Goal: Information Seeking & Learning: Learn about a topic

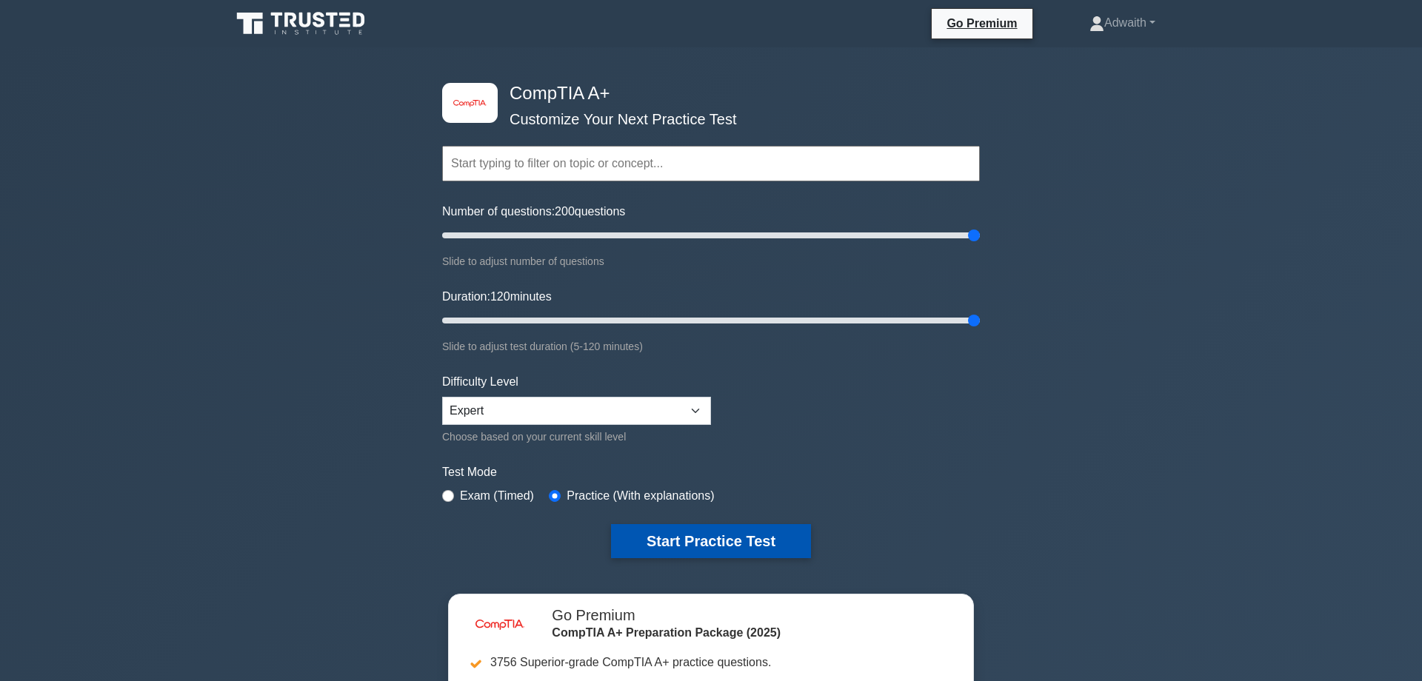
click at [684, 535] on button "Start Practice Test" at bounding box center [711, 541] width 200 height 34
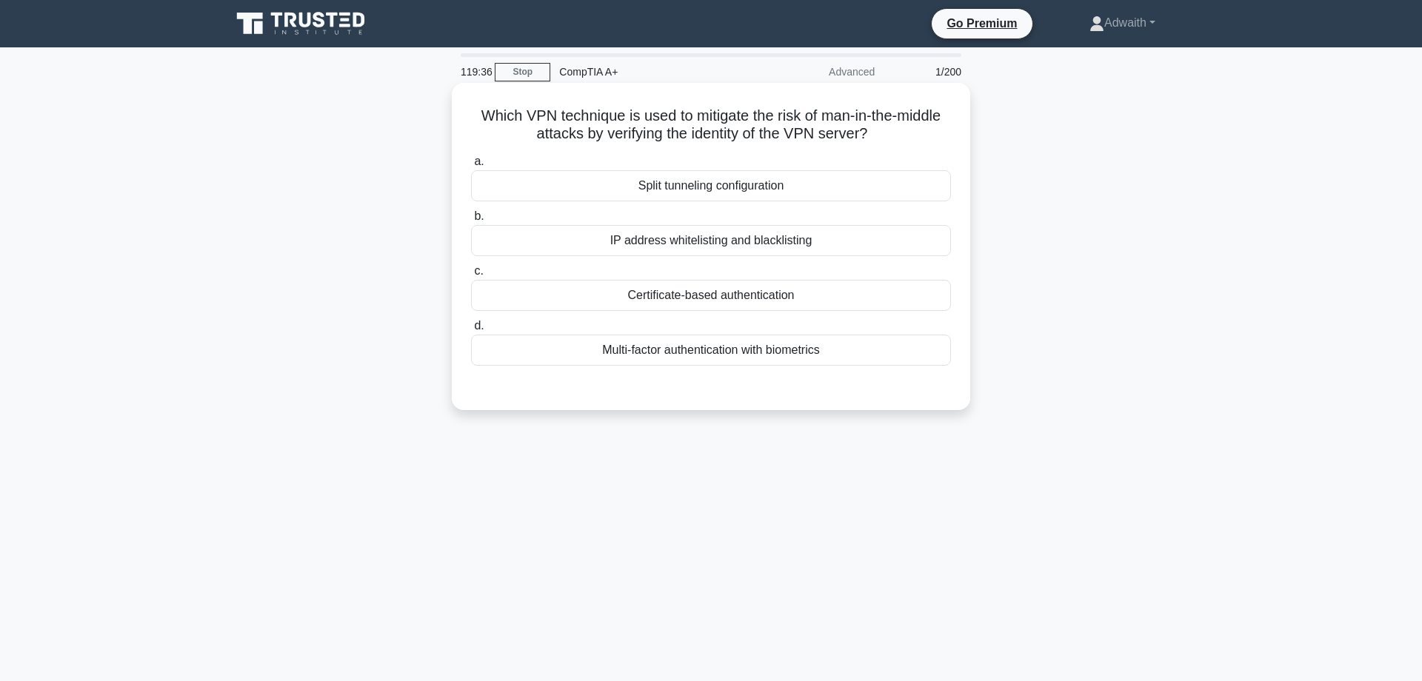
click at [769, 247] on div "IP address whitelisting and blacklisting" at bounding box center [711, 240] width 480 height 31
click at [471, 221] on input "b. IP address whitelisting and blacklisting" at bounding box center [471, 217] width 0 height 10
radio input "true"
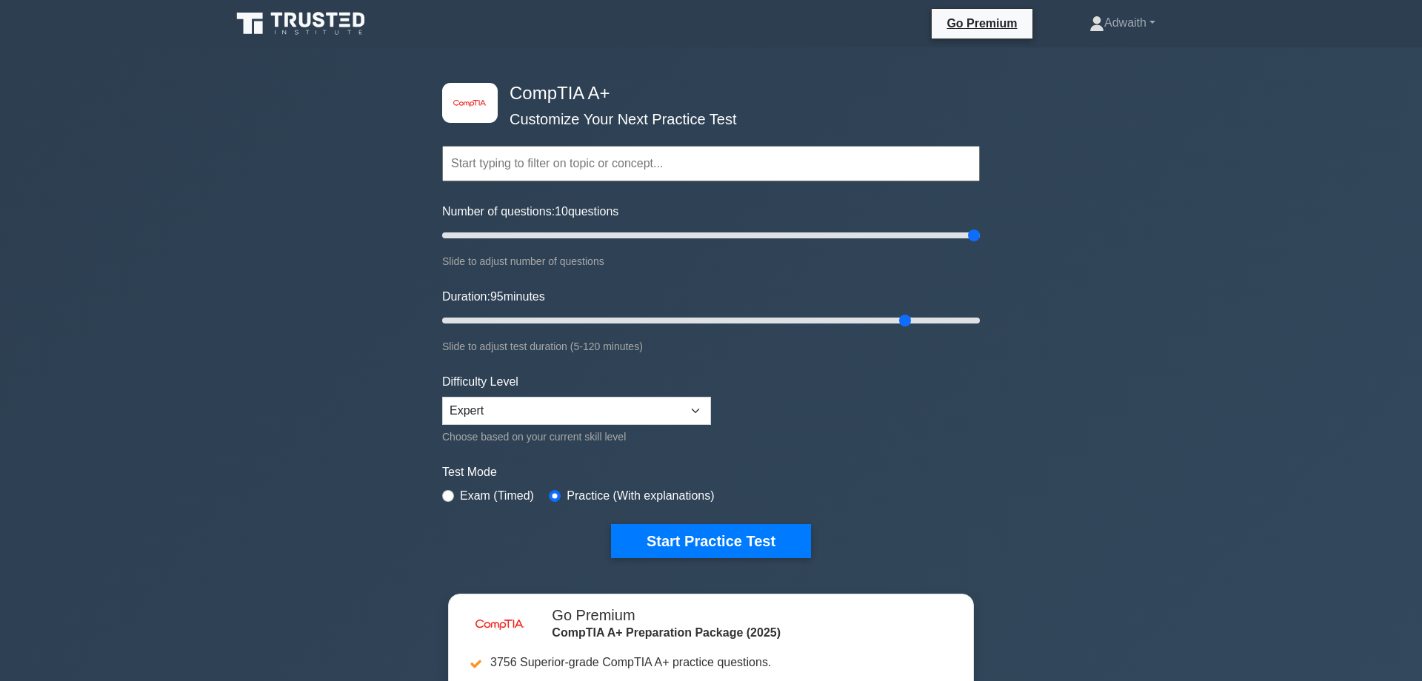
type input "120"
drag, startPoint x: 966, startPoint y: 322, endPoint x: 1199, endPoint y: 325, distance: 233.3
click at [980, 325] on input "Duration: 95 minutes" at bounding box center [711, 321] width 538 height 18
type input "190"
click at [948, 236] on input "Number of questions: 190 questions" at bounding box center [711, 236] width 538 height 18
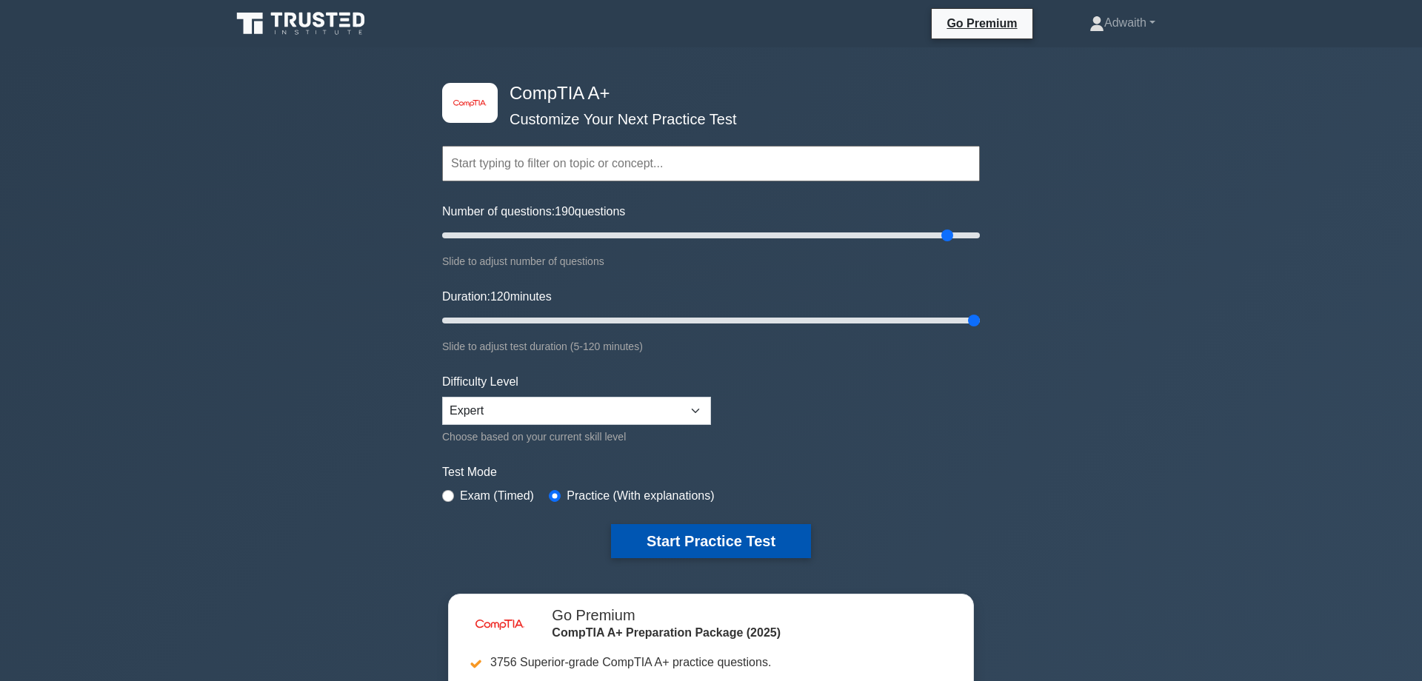
click at [681, 542] on button "Start Practice Test" at bounding box center [711, 541] width 200 height 34
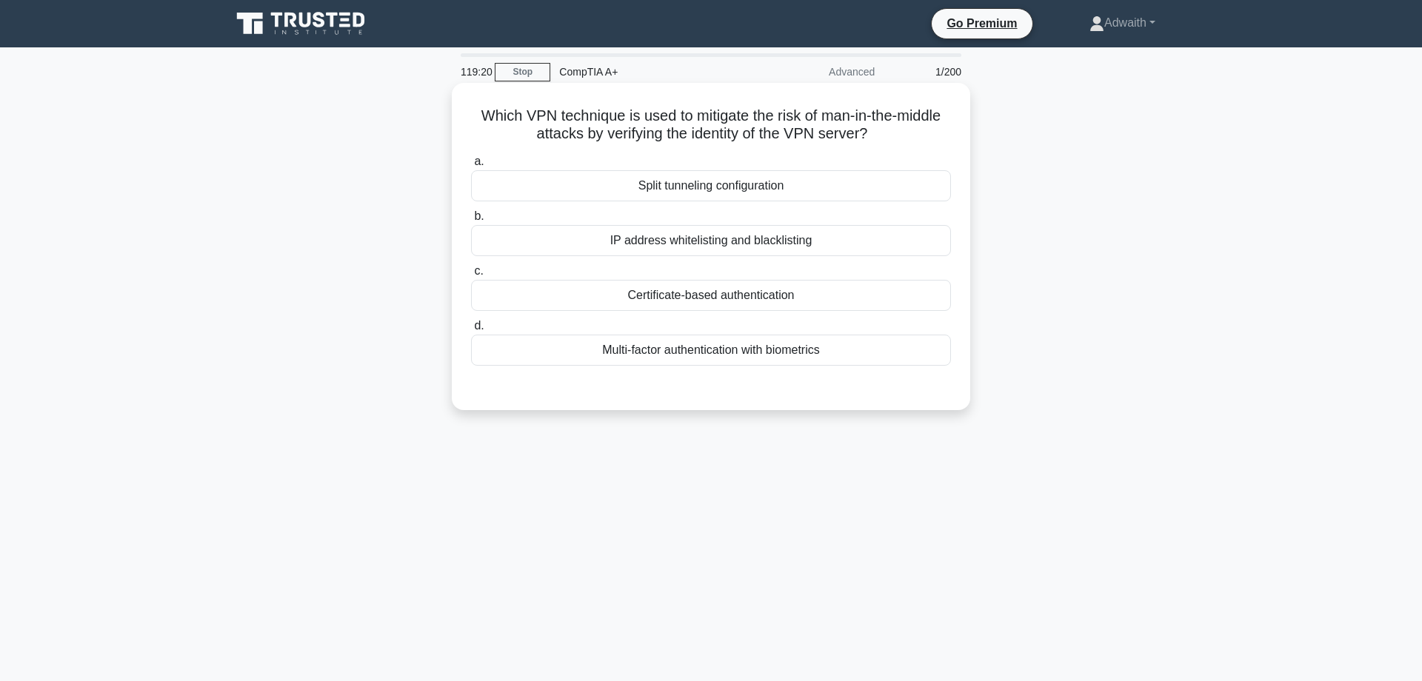
click at [690, 293] on div "Certificate-based authentication" at bounding box center [711, 295] width 480 height 31
click at [471, 276] on input "c. Certificate-based authentication" at bounding box center [471, 272] width 0 height 10
radio input "true"
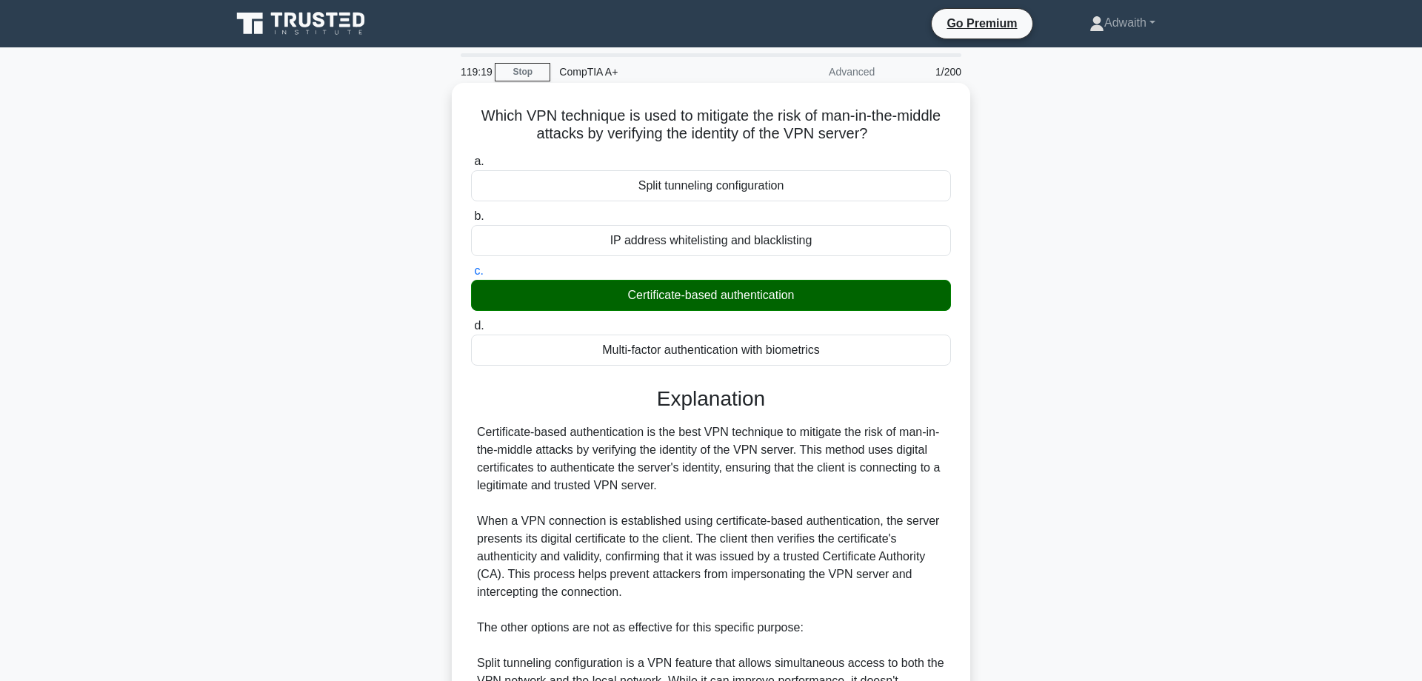
scroll to position [321, 0]
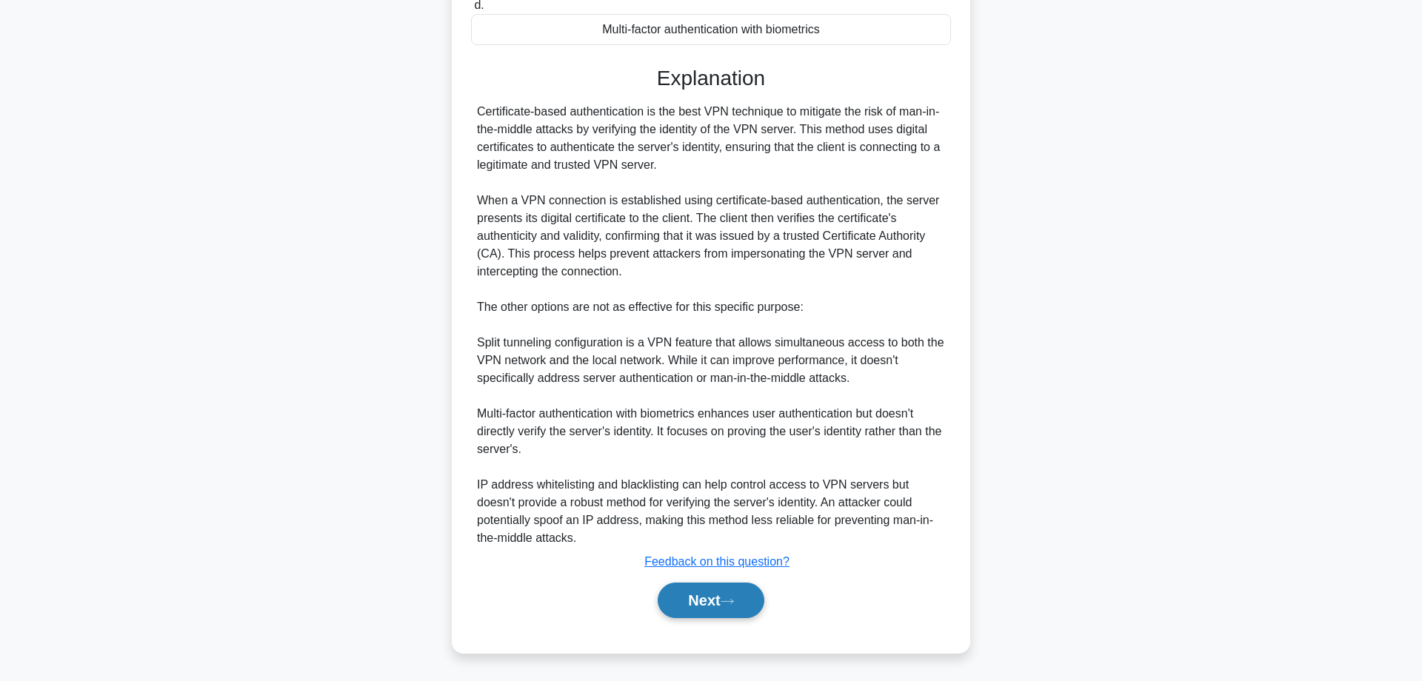
click at [704, 593] on button "Next" at bounding box center [711, 601] width 106 height 36
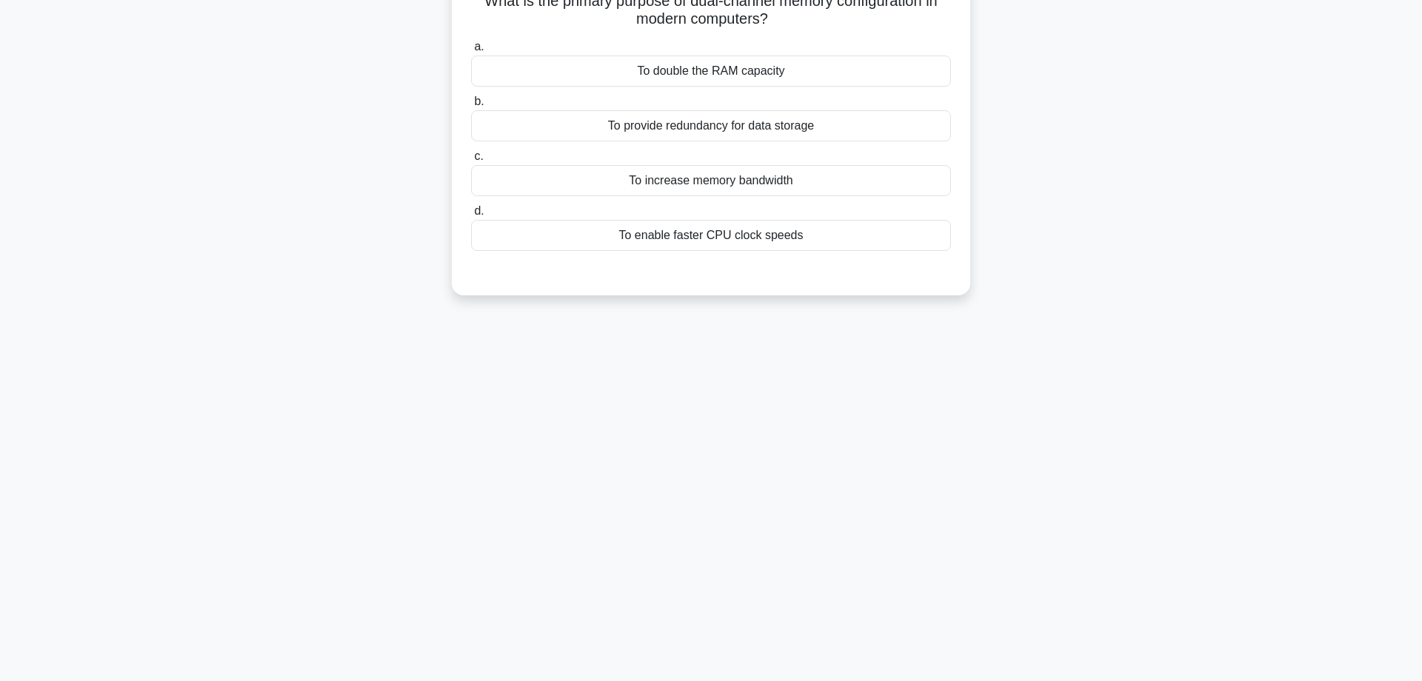
scroll to position [0, 0]
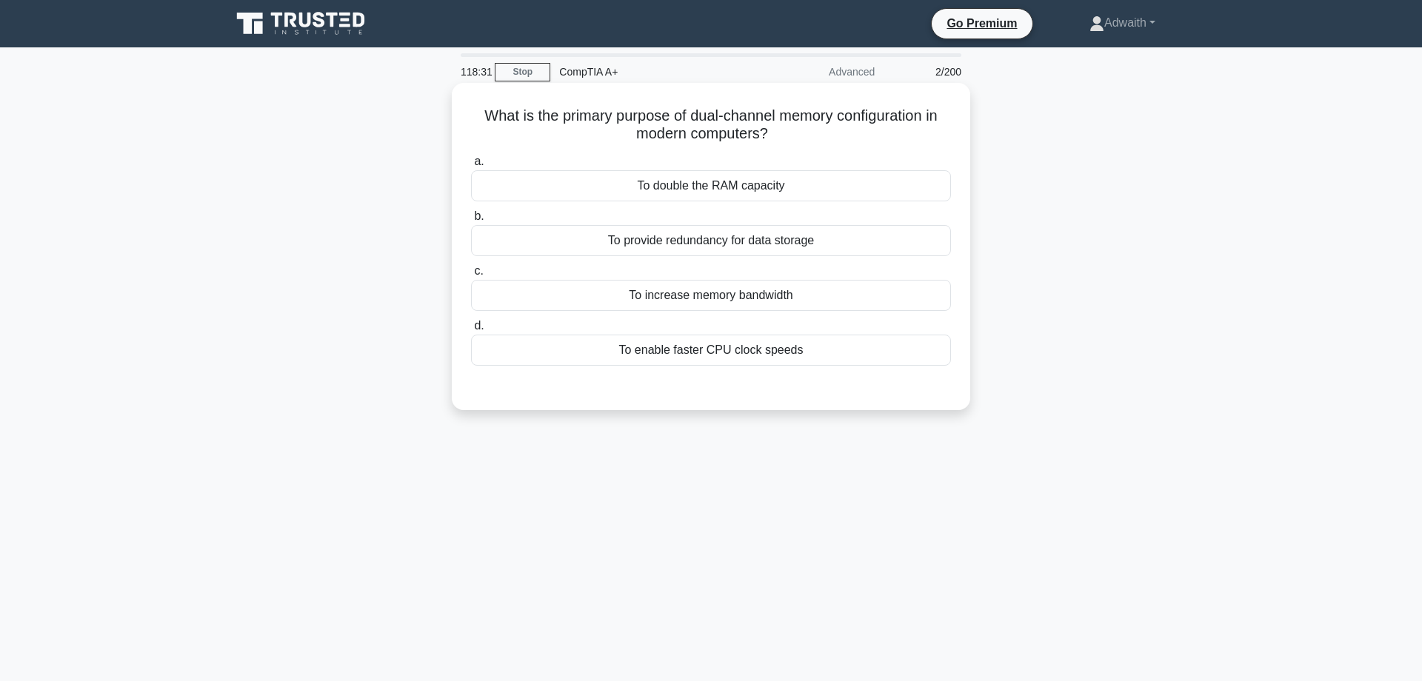
click at [752, 192] on div "To double the RAM capacity" at bounding box center [711, 185] width 480 height 31
click at [471, 167] on input "a. To double the RAM capacity" at bounding box center [471, 162] width 0 height 10
radio input "true"
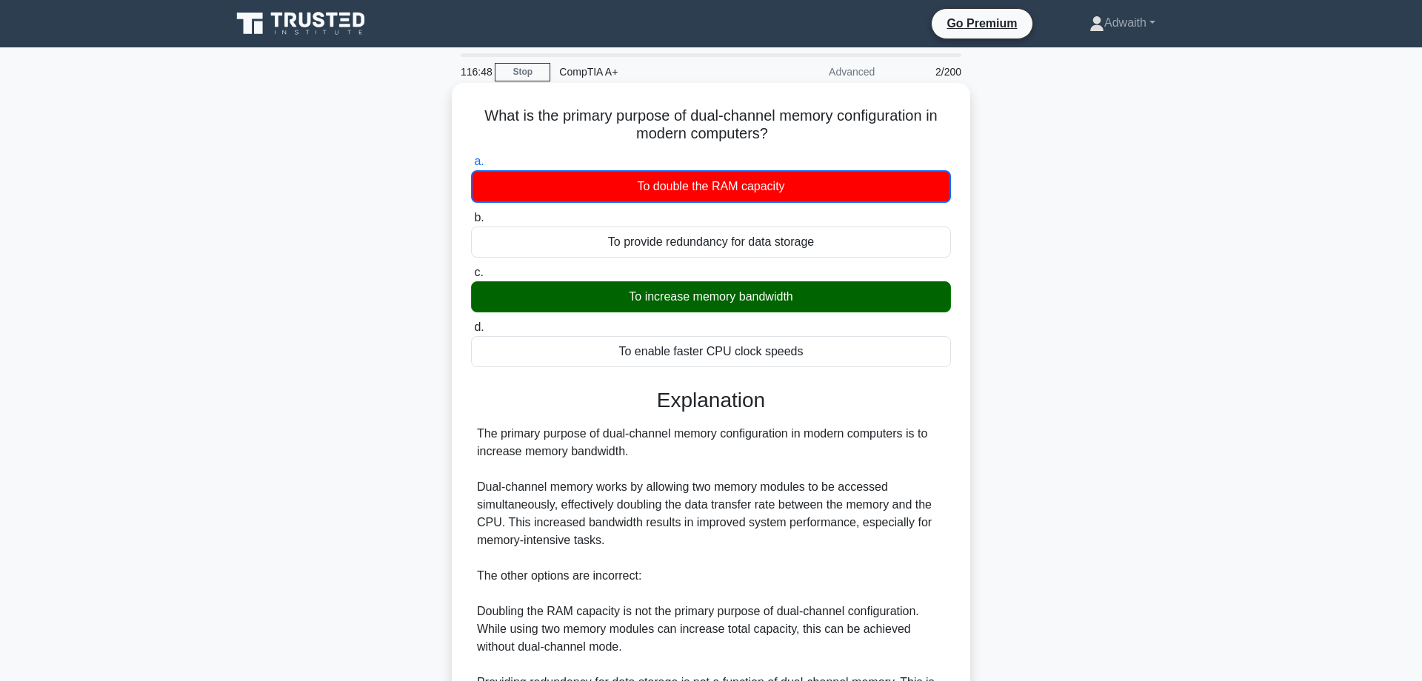
scroll to position [234, 0]
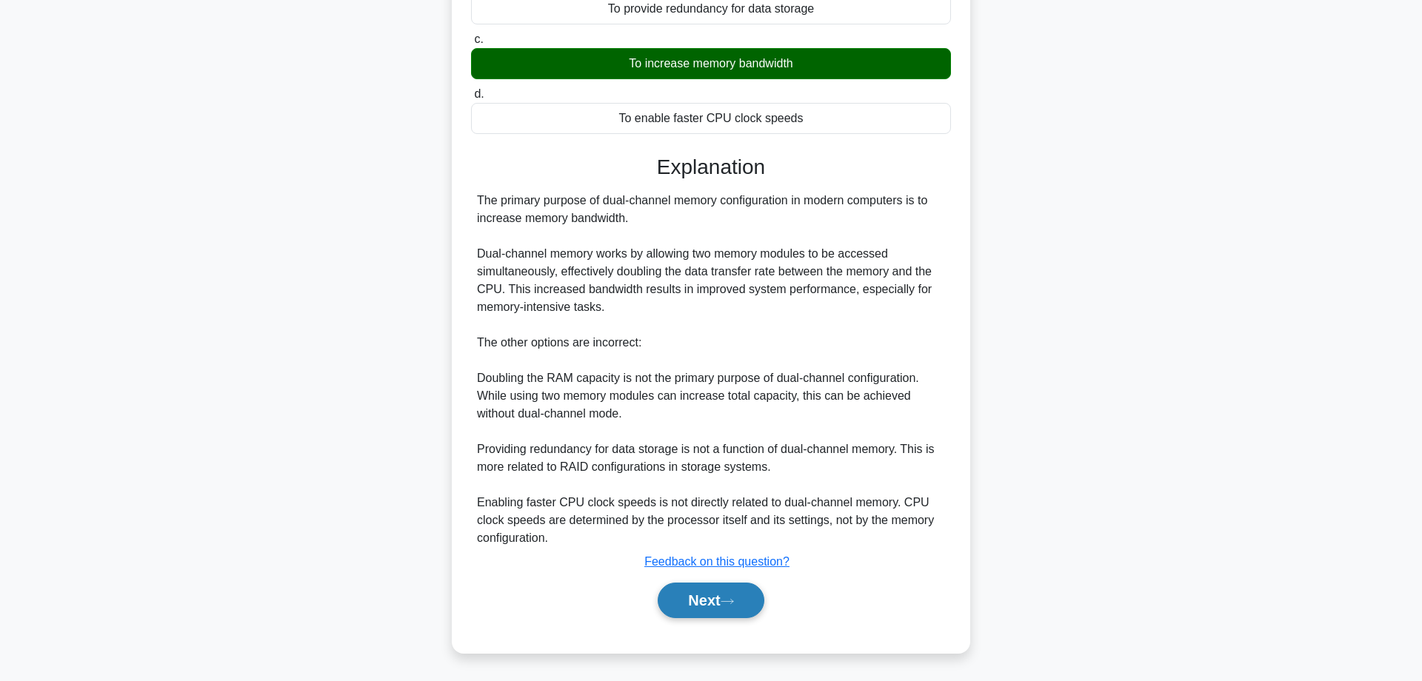
click at [726, 596] on button "Next" at bounding box center [711, 601] width 106 height 36
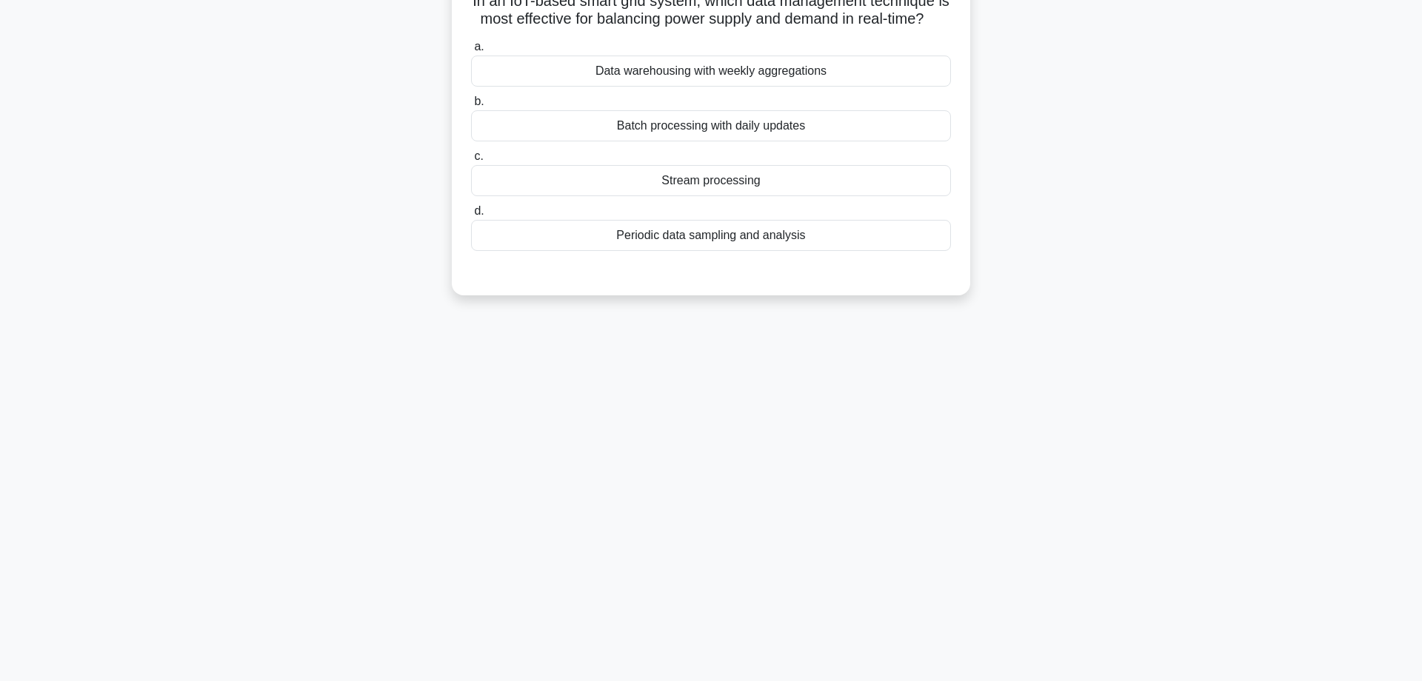
scroll to position [0, 0]
